Goal: Find specific page/section: Find specific page/section

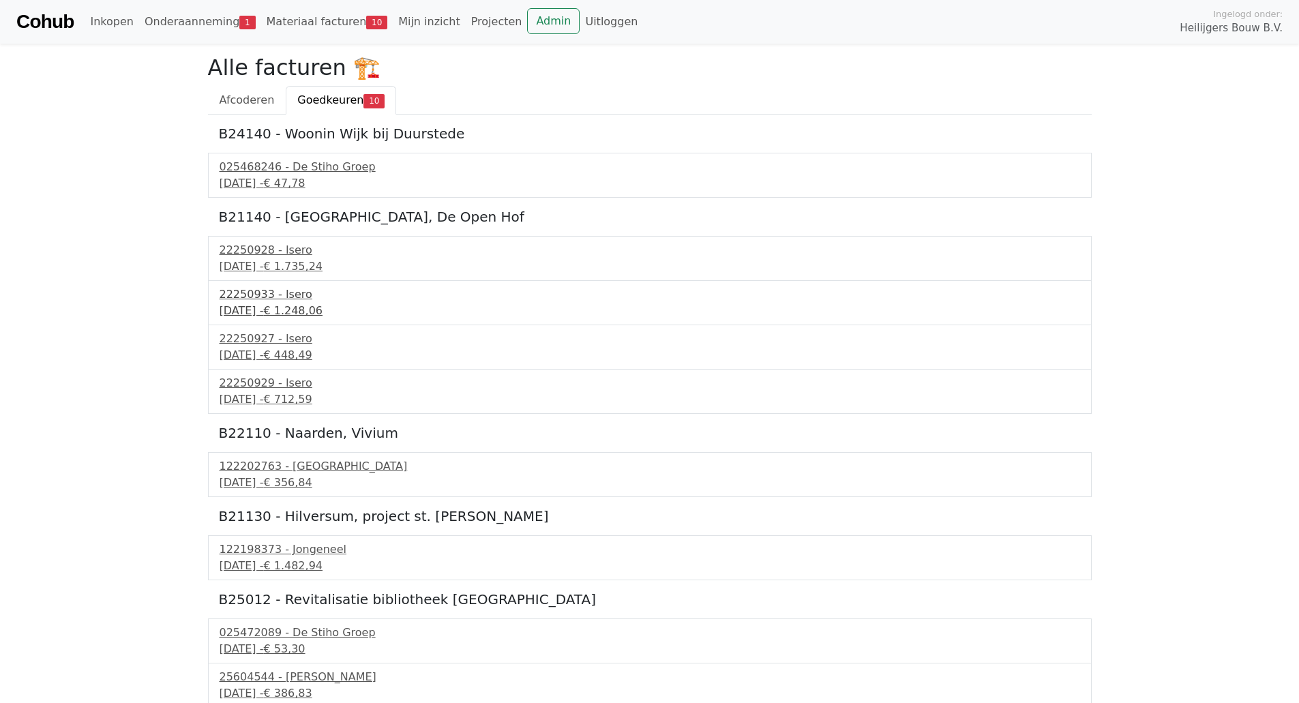
scroll to position [88, 0]
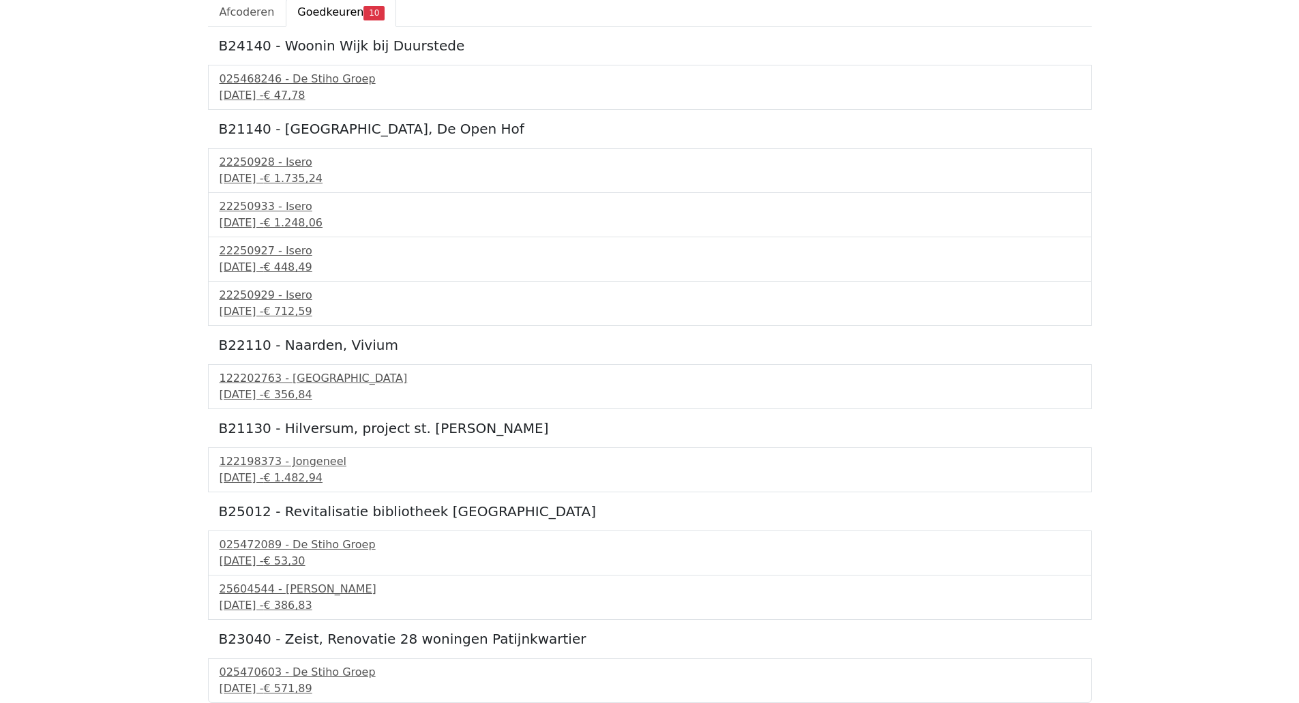
click at [140, 106] on body "Cohub Inkopen Onderaanneming 1 Materiaal facturen 10 Mijn inzicht Projecten Adm…" at bounding box center [649, 307] width 1299 height 791
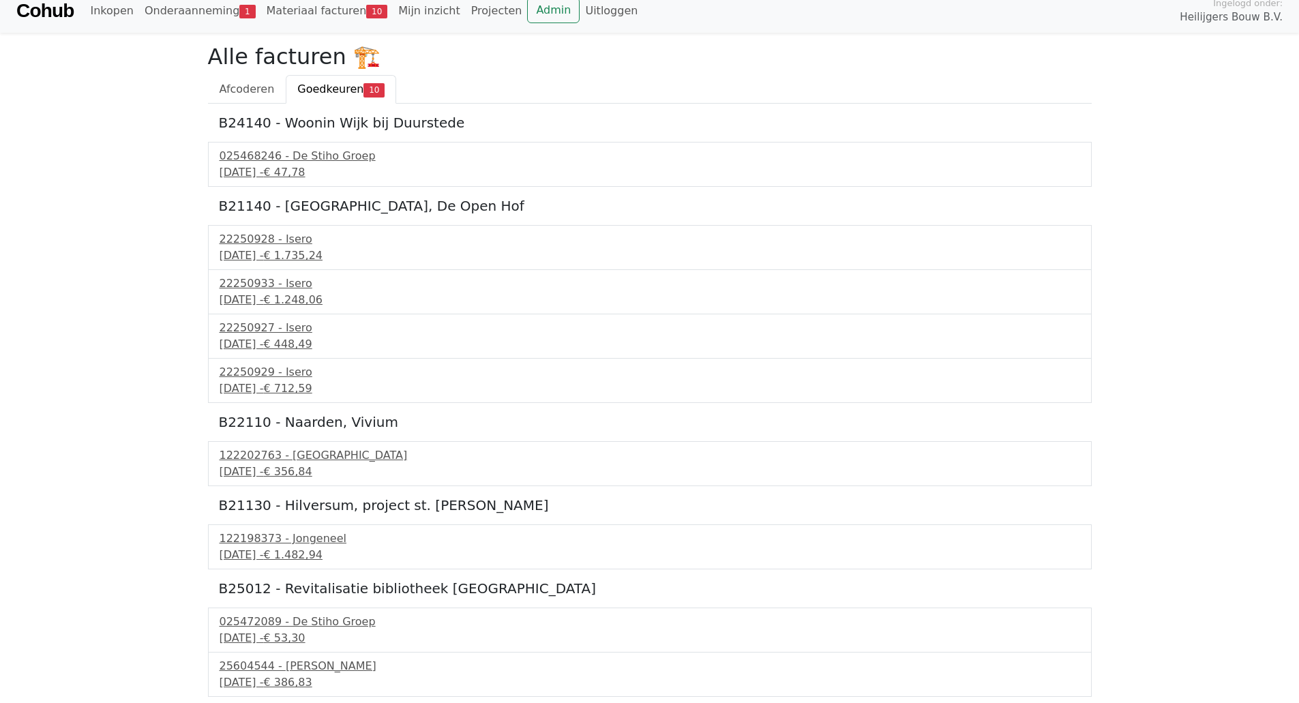
scroll to position [0, 0]
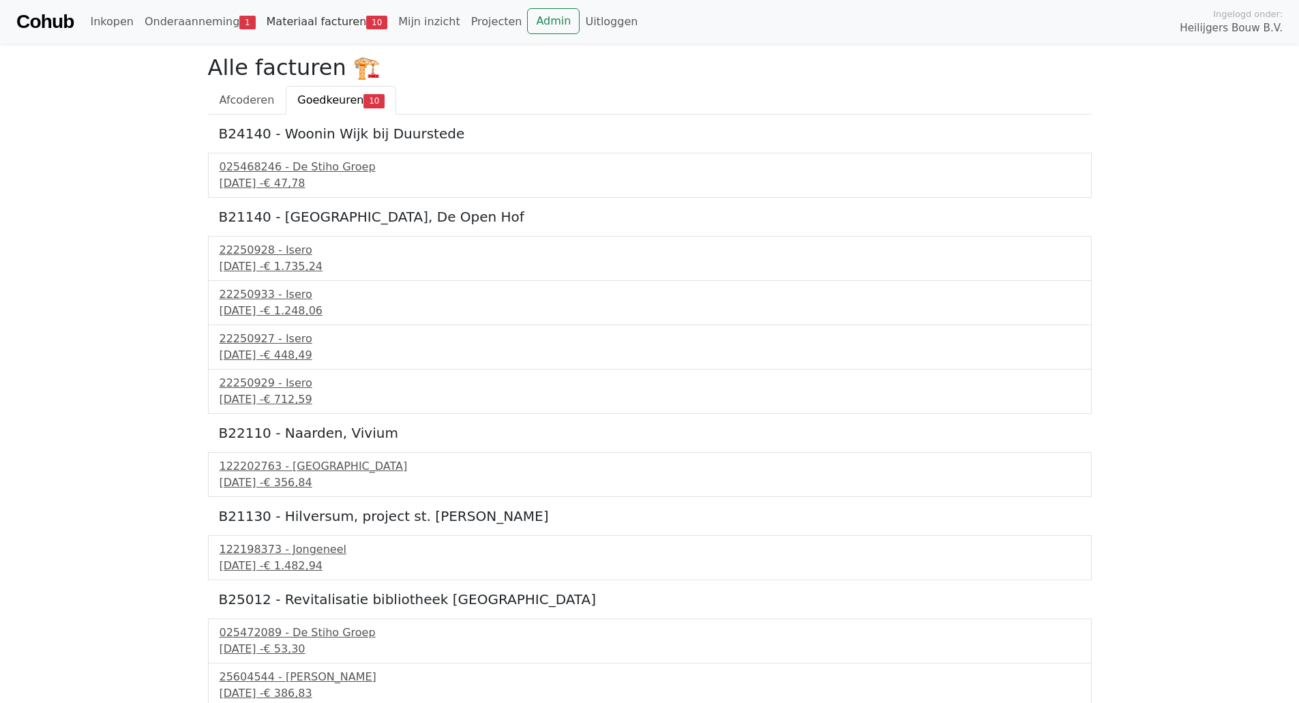
click at [348, 11] on link "Materiaal facturen 10" at bounding box center [327, 21] width 132 height 27
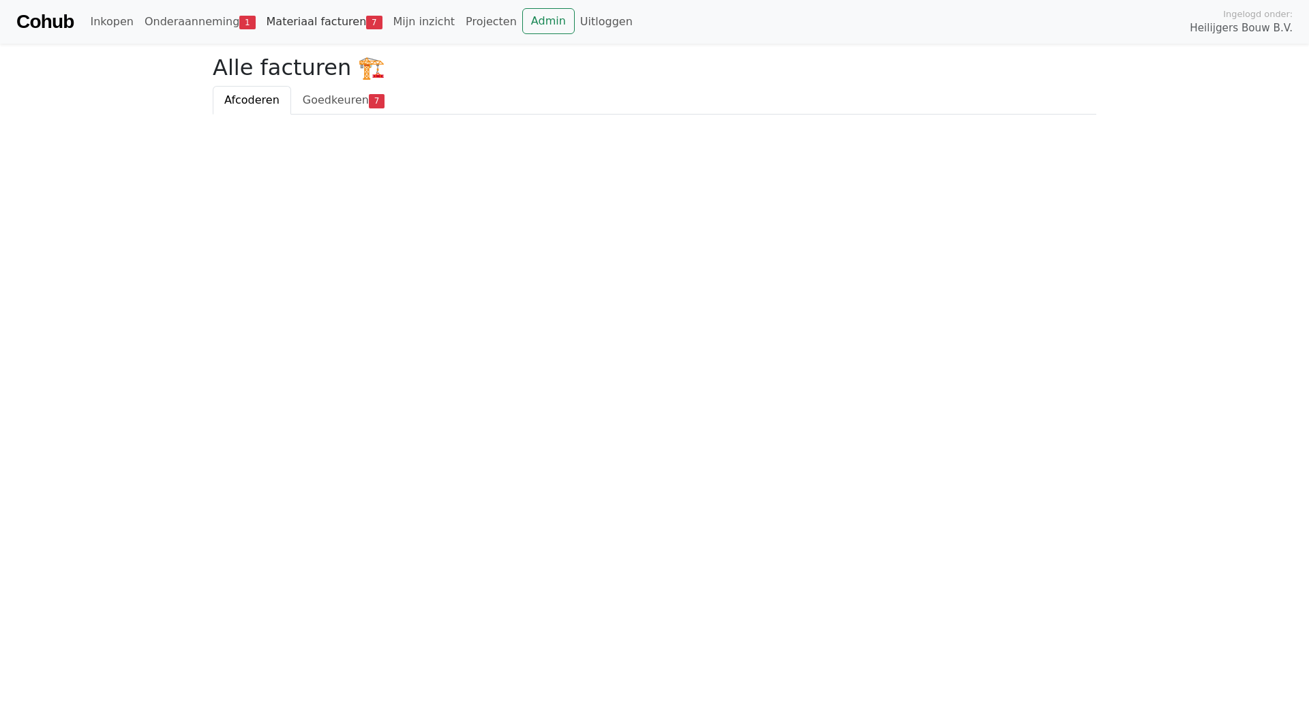
click at [366, 20] on span "7" at bounding box center [374, 23] width 16 height 14
click at [522, 22] on link "Admin" at bounding box center [548, 21] width 52 height 26
